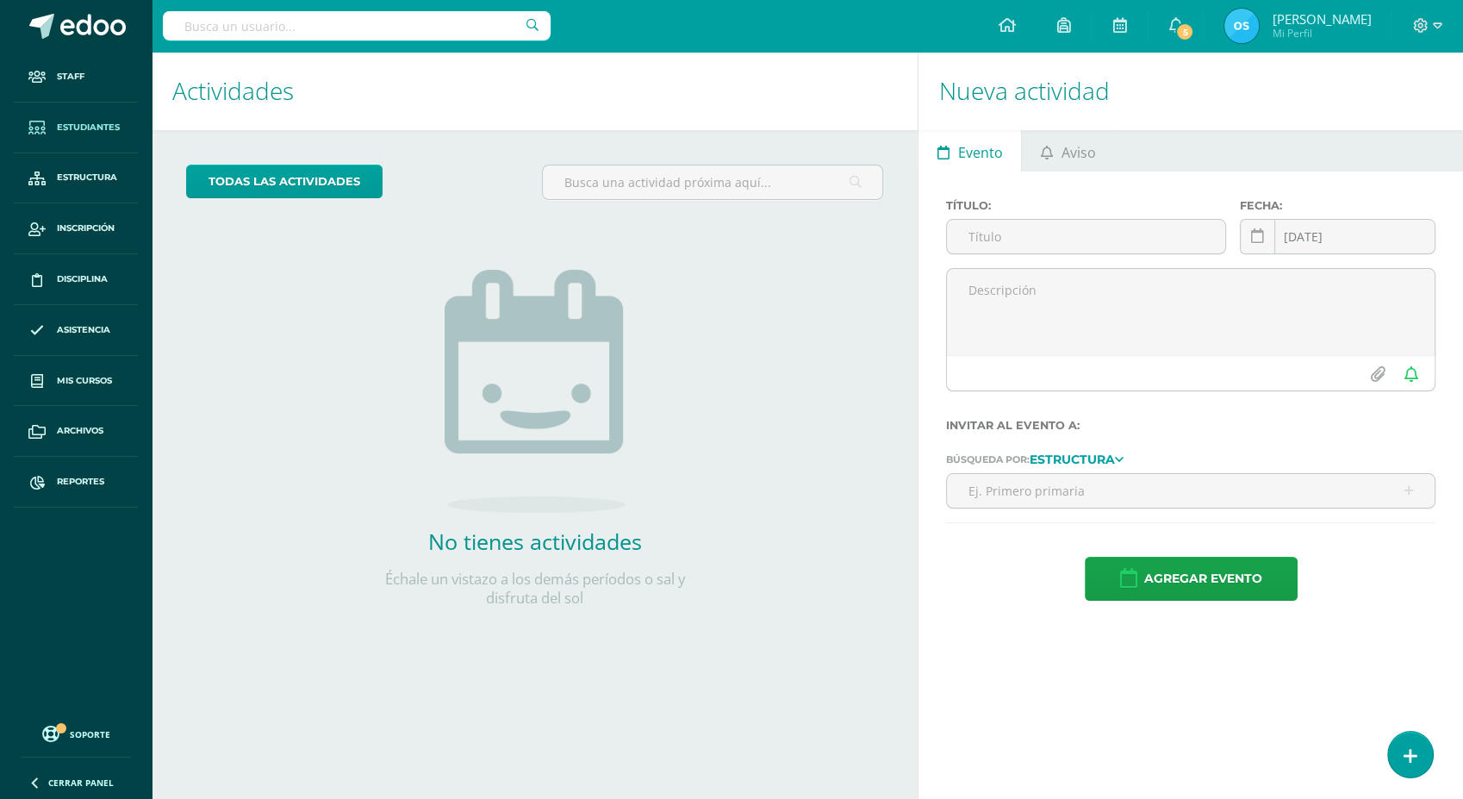
click at [81, 127] on span "Estudiantes" at bounding box center [88, 128] width 63 height 14
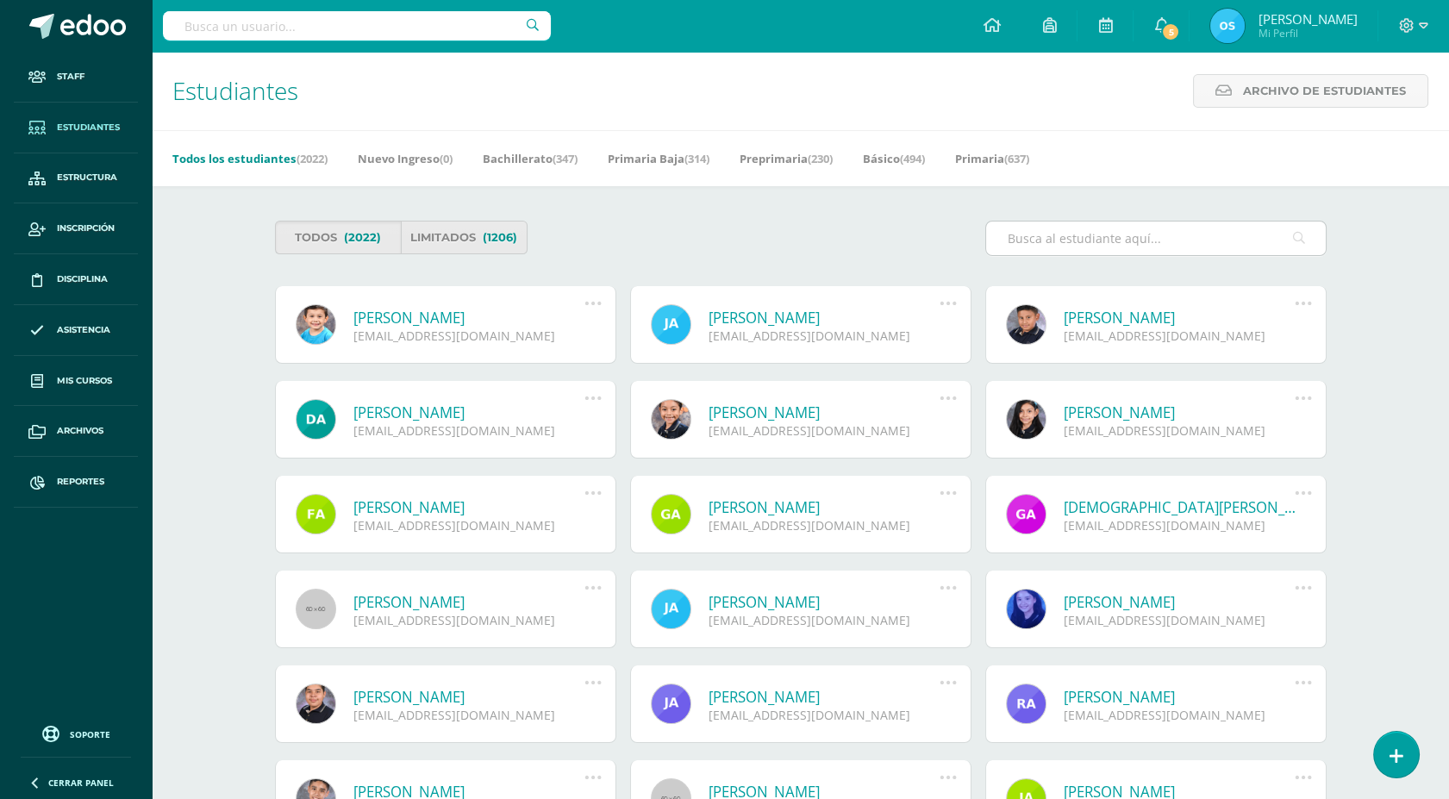
click at [1110, 244] on input "text" at bounding box center [1156, 238] width 340 height 34
type input "[PERSON_NAME] Pensamiento [PERSON_NAME]"
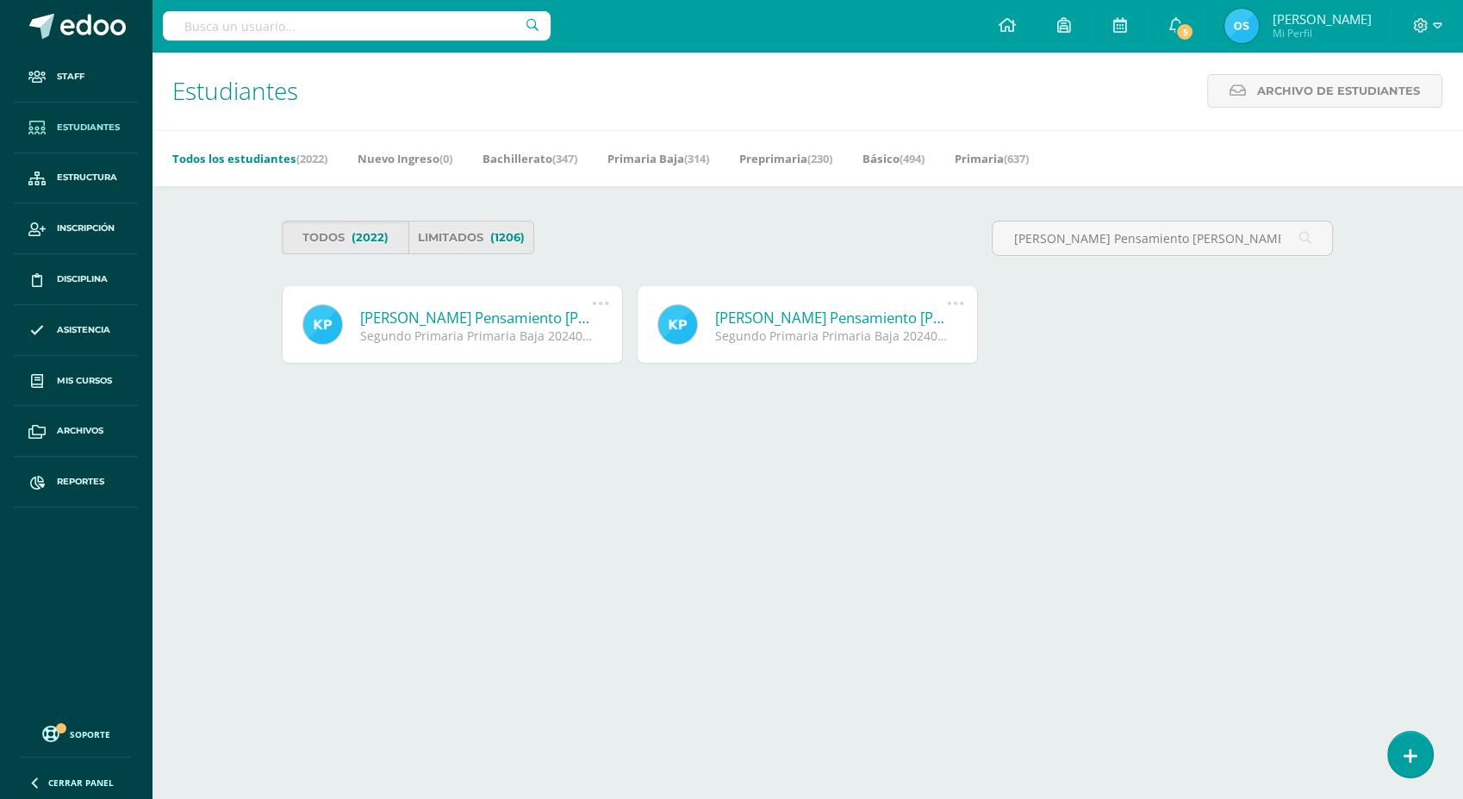
click at [508, 321] on link "[PERSON_NAME] Pensamiento [PERSON_NAME]" at bounding box center [476, 318] width 232 height 20
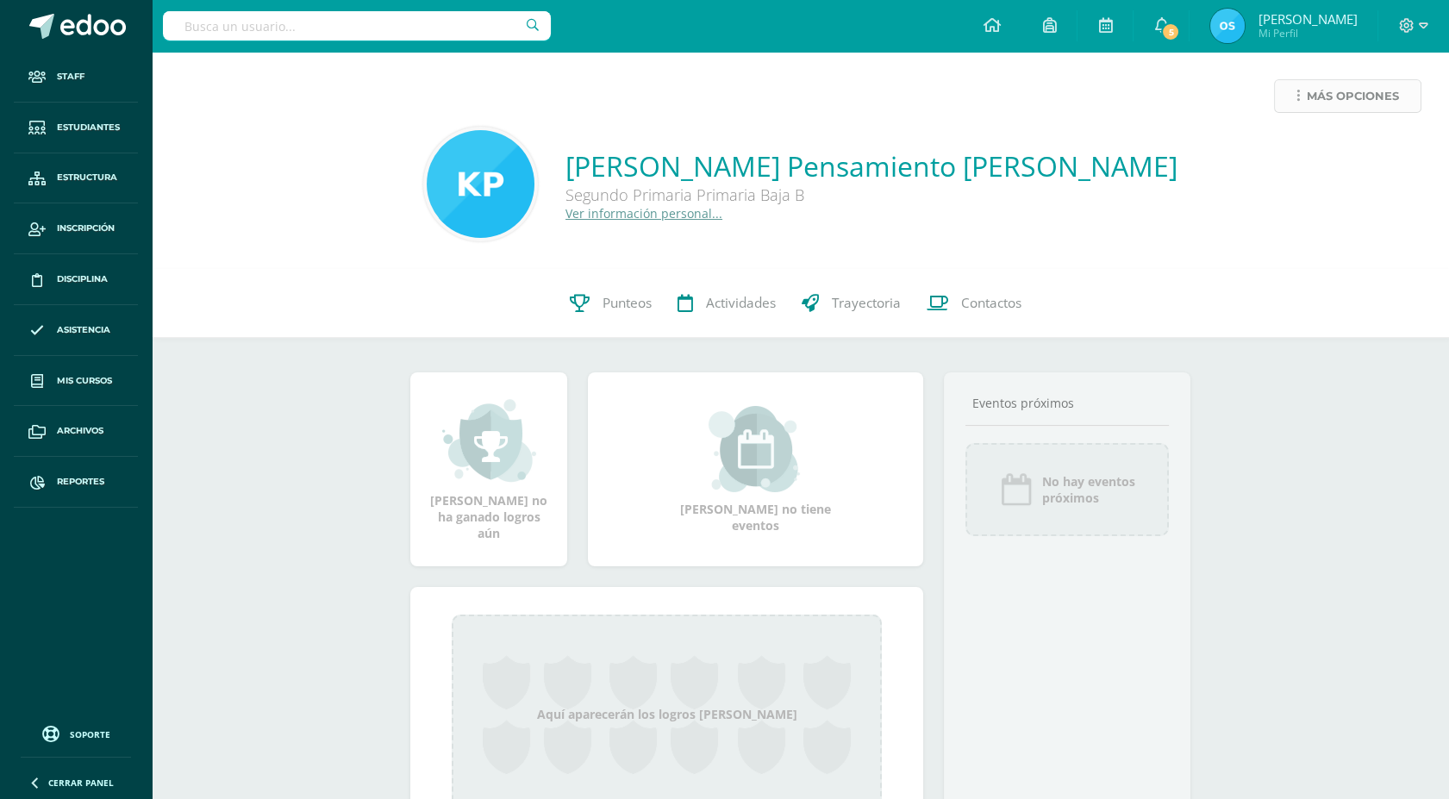
click at [1307, 94] on span "Más opciones" at bounding box center [1353, 96] width 92 height 32
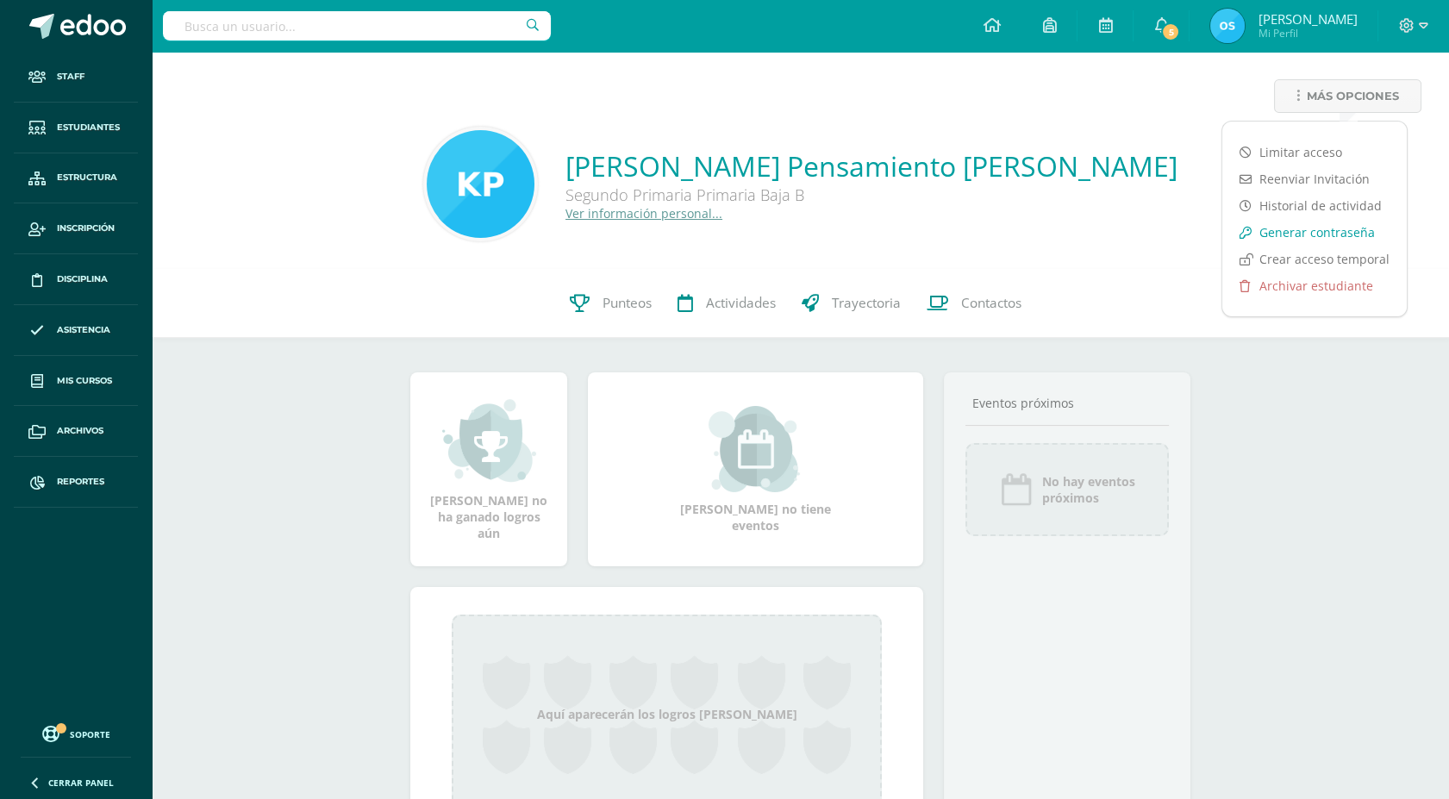
click at [1303, 232] on link "Generar contraseña" at bounding box center [1314, 232] width 184 height 27
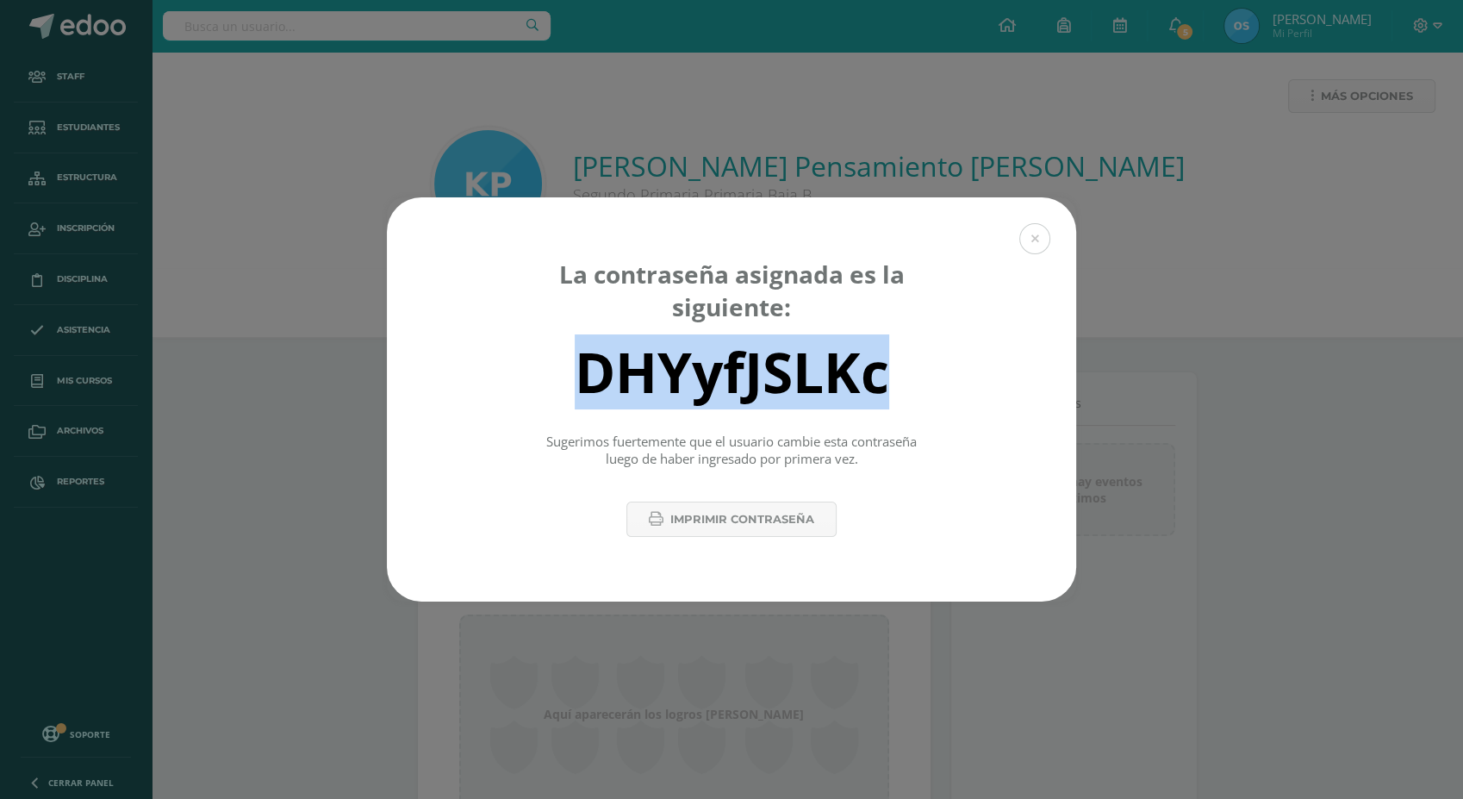
drag, startPoint x: 910, startPoint y: 388, endPoint x: 584, endPoint y: 375, distance: 326.0
click at [584, 375] on div "DHYyfJSLKc" at bounding box center [731, 371] width 629 height 69
copy div "DHYyfJSLKc"
click at [1031, 237] on button at bounding box center [1035, 238] width 31 height 31
